Goal: Transaction & Acquisition: Purchase product/service

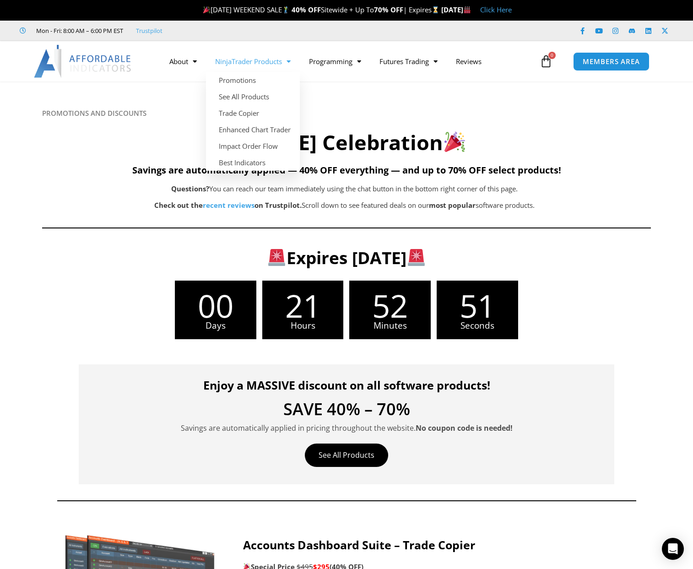
click at [245, 62] on link "NinjaTrader Products" at bounding box center [253, 61] width 94 height 21
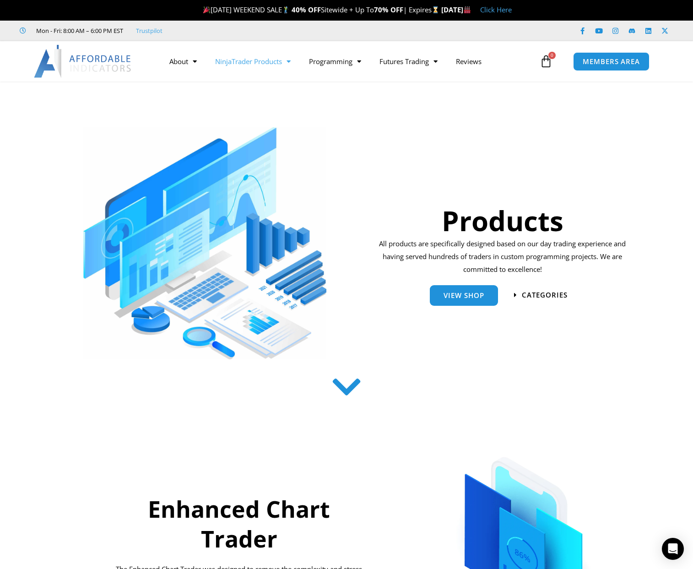
click at [245, 60] on link "NinjaTrader Products" at bounding box center [253, 61] width 94 height 21
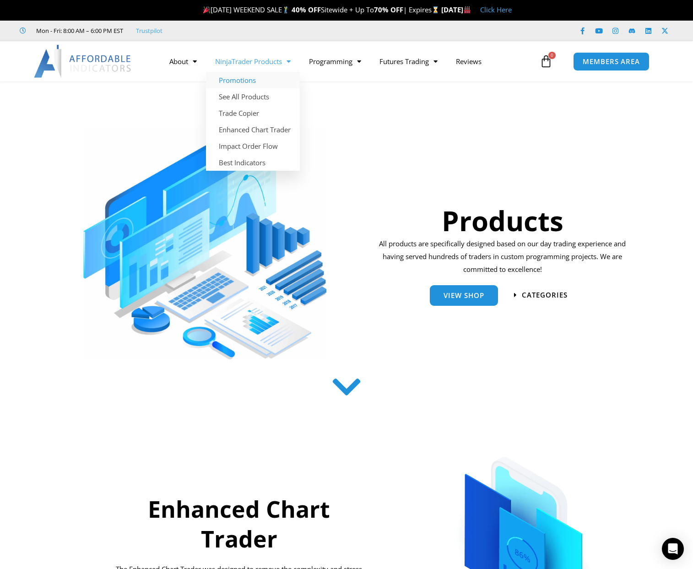
click at [243, 79] on link "Promotions" at bounding box center [253, 80] width 94 height 16
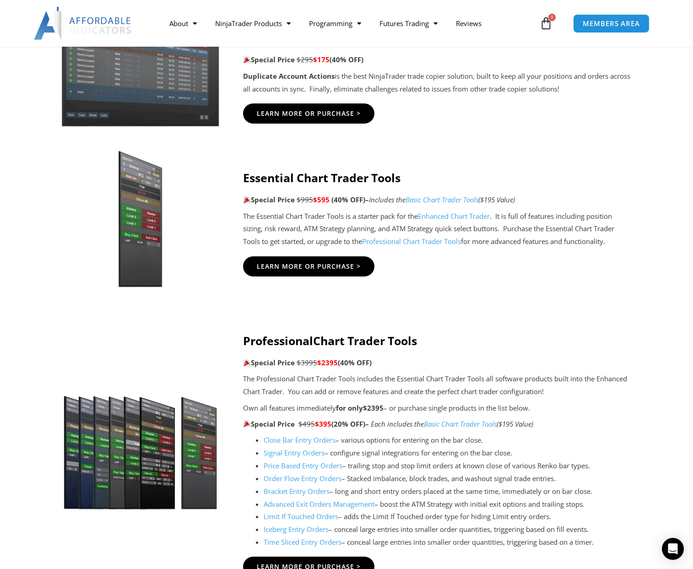
scroll to position [687, 0]
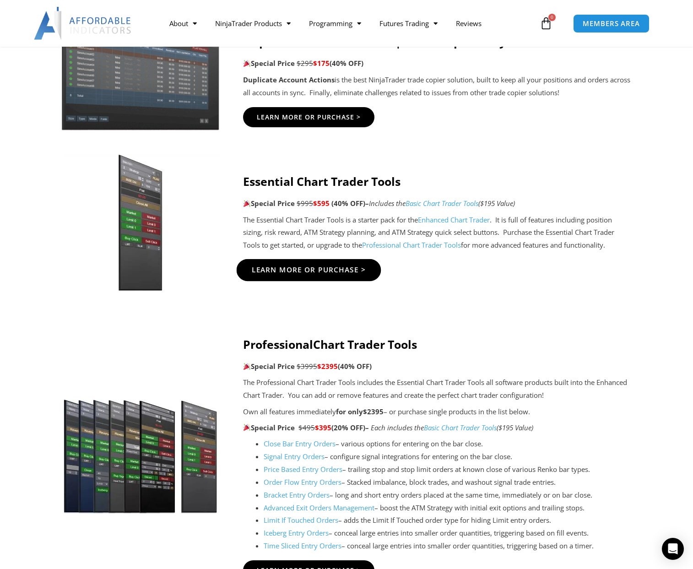
click at [305, 272] on span "Learn More Or Purchase >" at bounding box center [309, 270] width 114 height 7
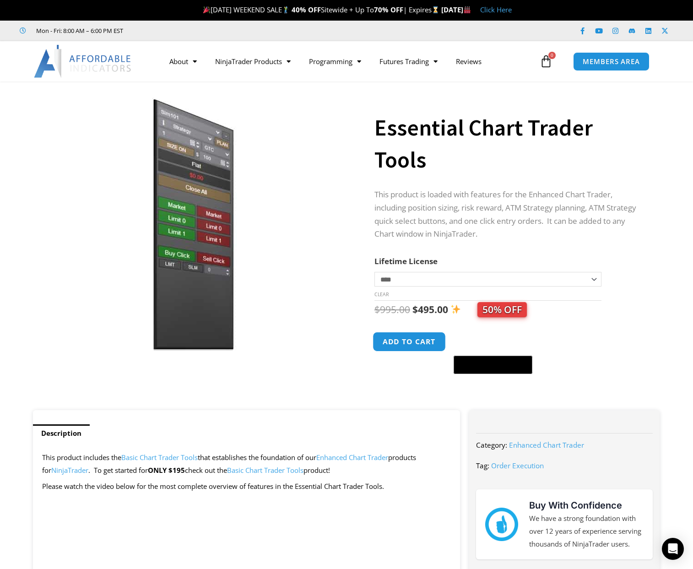
click at [412, 346] on button "Add to cart" at bounding box center [409, 342] width 73 height 20
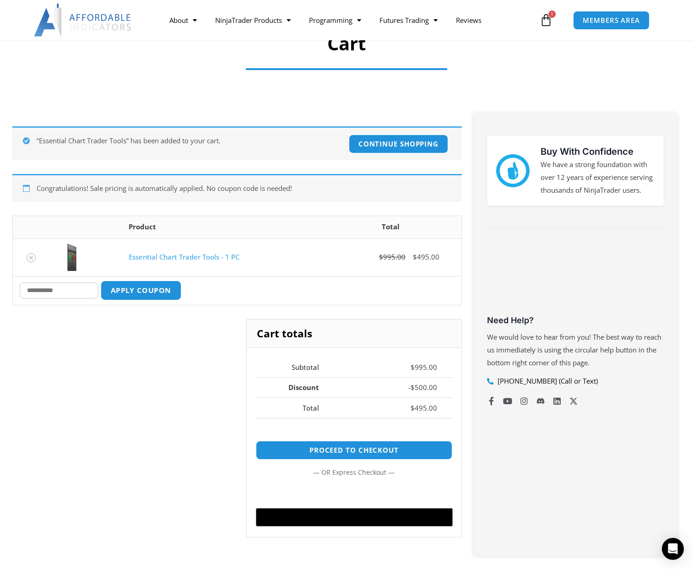
scroll to position [92, 0]
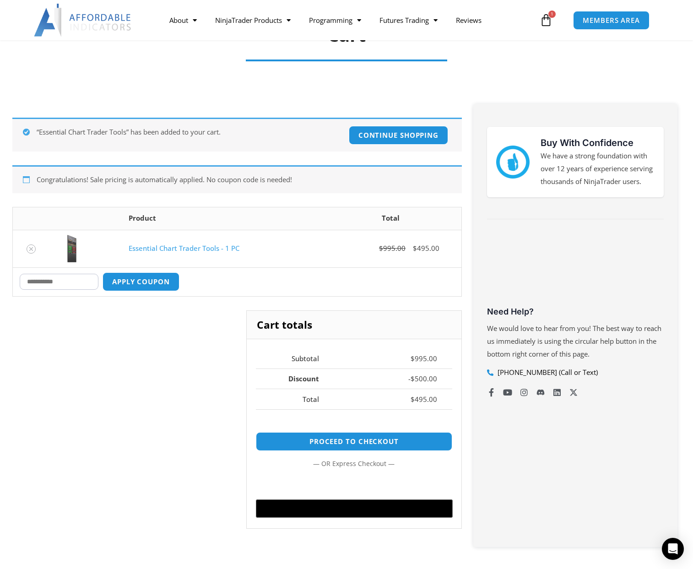
click at [79, 277] on input "Coupon:" at bounding box center [59, 282] width 79 height 16
type input "***"
click at [157, 281] on button "Apply coupon" at bounding box center [141, 282] width 81 height 20
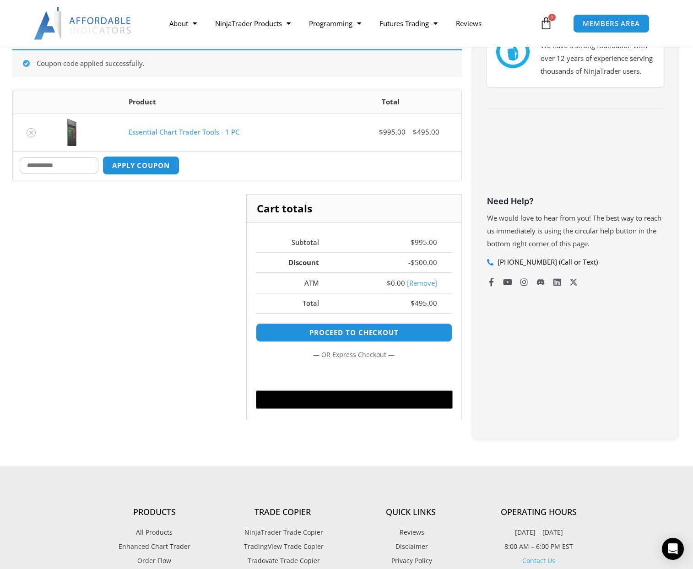
scroll to position [205, 0]
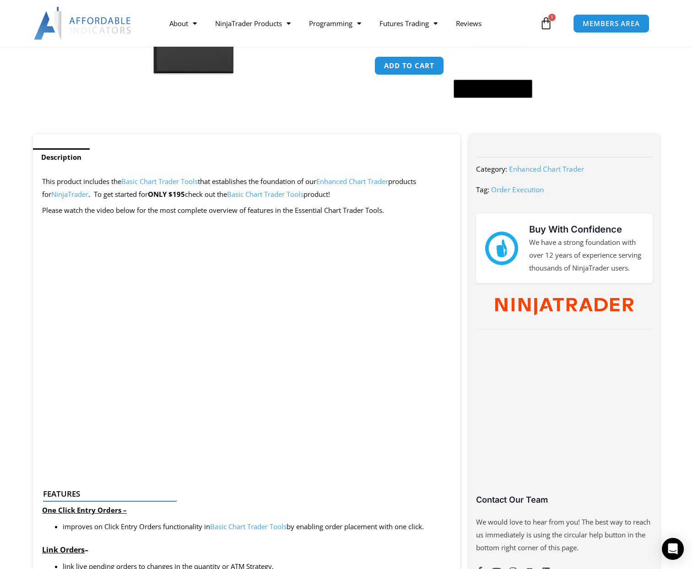
scroll to position [275, 0]
